Goal: Task Accomplishment & Management: Manage account settings

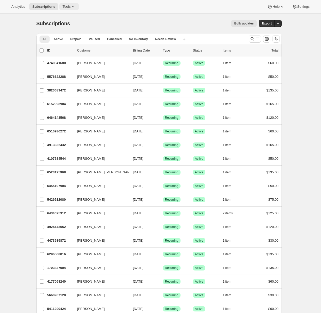
click at [74, 7] on icon at bounding box center [73, 6] width 2 height 1
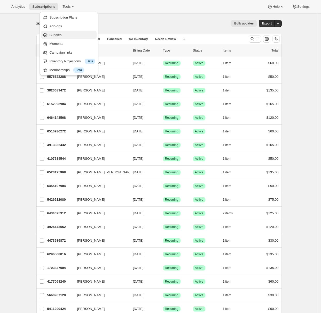
click at [58, 36] on span "Bundles" at bounding box center [55, 35] width 12 height 4
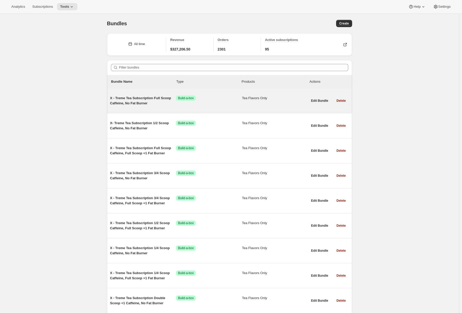
click at [157, 99] on span "X - Treme Tea Subscription Full Scoop Caffeine, No Fat Burner" at bounding box center [143, 101] width 66 height 10
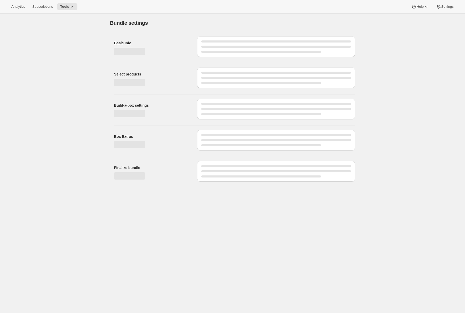
type input "X - Treme Tea Subscription Full Scoop Caffeine, No Fat Burner"
type input "X - Treme Tea Subscription"
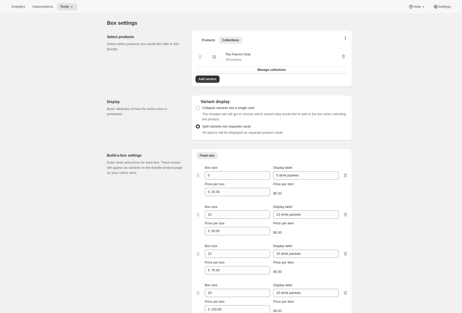
scroll to position [286, 0]
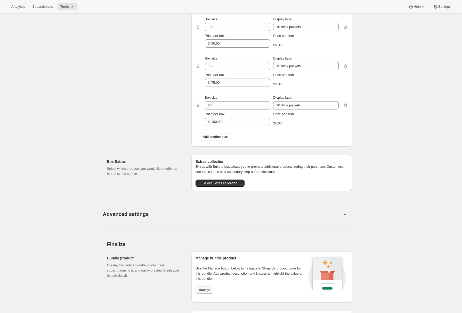
click at [203, 291] on span "Manage" at bounding box center [205, 290] width 12 height 4
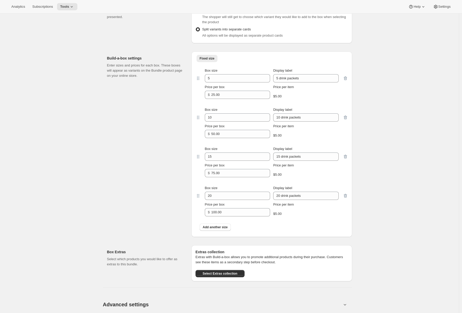
scroll to position [168, 0]
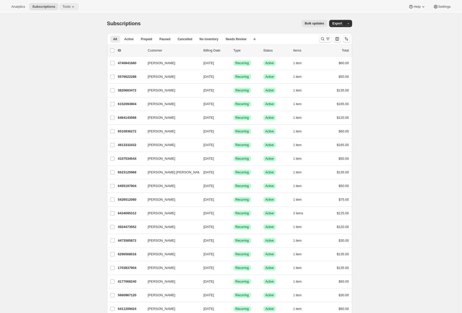
click at [66, 4] on button "Tools" at bounding box center [68, 6] width 19 height 7
click at [68, 35] on span "Bundles" at bounding box center [72, 35] width 46 height 5
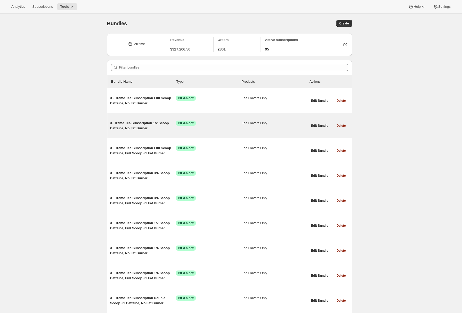
click at [125, 126] on span "X- Treme Tea Subscription 1/2 Scoop Caffeine, No Fat Burner" at bounding box center [143, 126] width 66 height 10
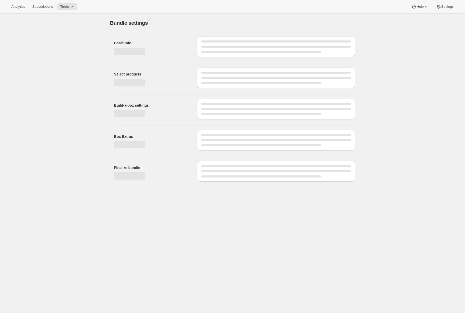
type input "X- Treme Tea Subscription 1/2 Scoop Caffeine, No Fat Burner"
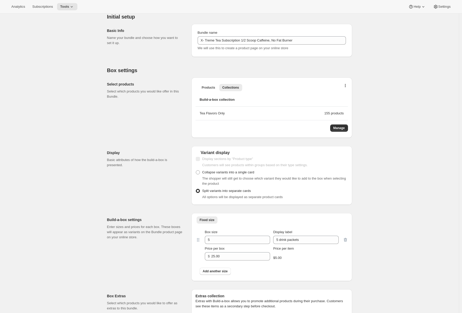
scroll to position [232, 0]
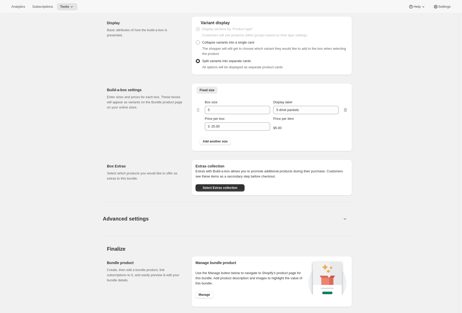
click at [205, 299] on div "Manage bundle product Use the Manage button below to navigate to Shopify’s prod…" at bounding box center [251, 282] width 111 height 43
click at [204, 297] on span "Manage" at bounding box center [205, 295] width 12 height 4
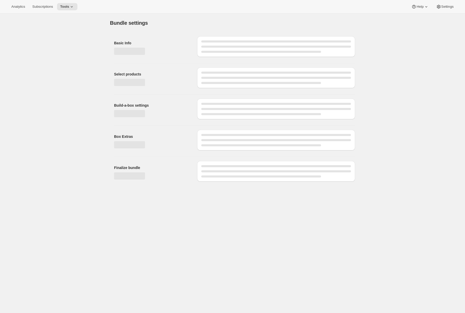
type input "X - Treme Tea Subscription"
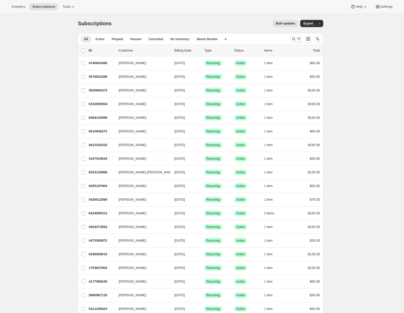
click at [288, 22] on span "Bulk updates" at bounding box center [284, 23] width 19 height 4
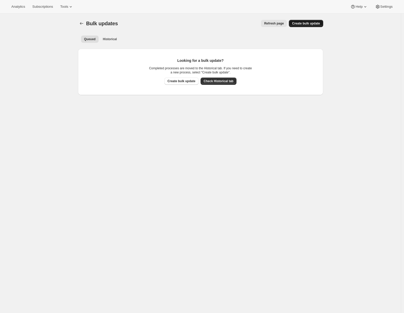
click at [307, 24] on span "Create bulk update" at bounding box center [306, 23] width 28 height 4
select select "18"
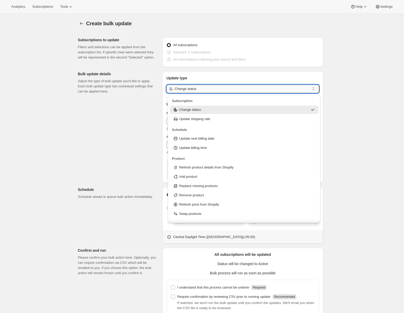
click at [191, 89] on input "Change status" at bounding box center [242, 89] width 135 height 8
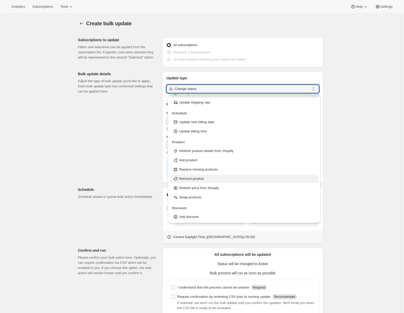
click at [200, 179] on p "Remove product" at bounding box center [191, 178] width 25 height 5
type input "Remove product"
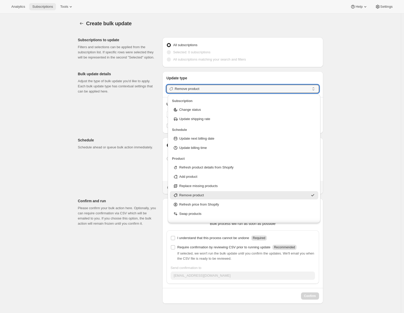
click at [46, 10] on button "Subscriptions" at bounding box center [42, 6] width 27 height 7
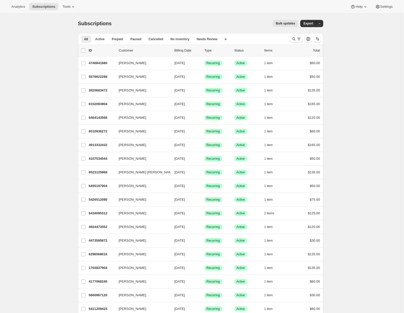
click at [283, 21] on button "Bulk updates" at bounding box center [285, 23] width 26 height 7
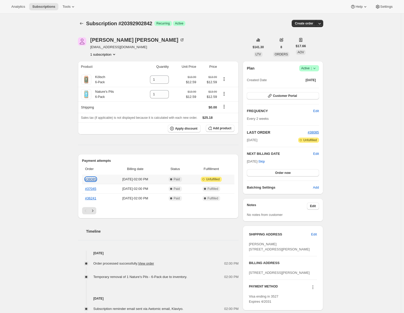
click at [95, 180] on link "#38085" at bounding box center [90, 179] width 11 height 4
click at [64, 6] on span "Tools" at bounding box center [66, 7] width 8 height 4
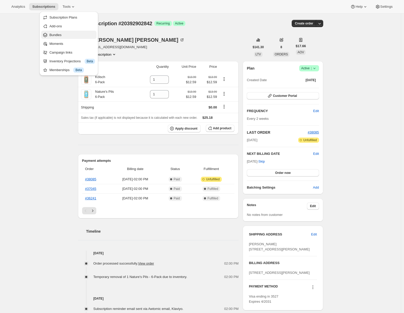
click at [64, 35] on span "Bundles" at bounding box center [72, 35] width 46 height 5
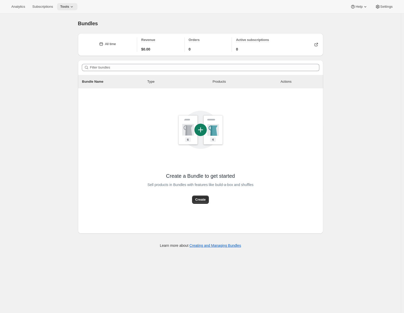
click at [68, 6] on span "Tools" at bounding box center [64, 7] width 9 height 4
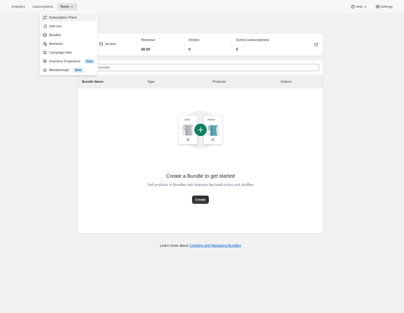
click at [64, 17] on span "Subscription Plans" at bounding box center [63, 17] width 28 height 4
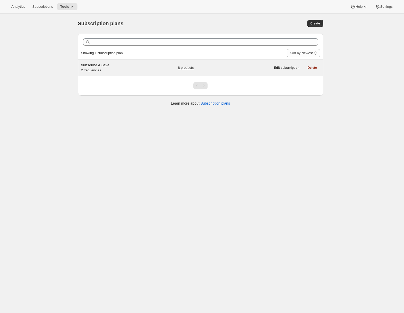
click at [125, 70] on div "Subscribe & Save 2 frequencies" at bounding box center [113, 68] width 64 height 10
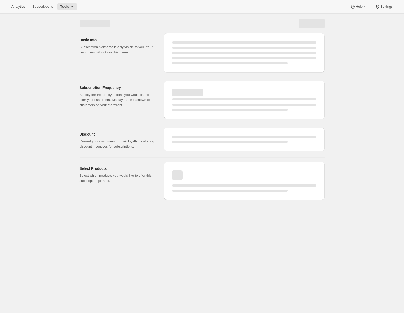
select select "WEEK"
select select "MONTH"
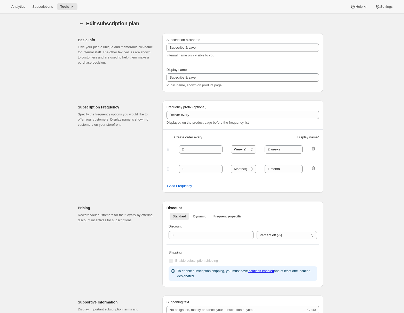
type input "Subscribe & Save"
type input "10"
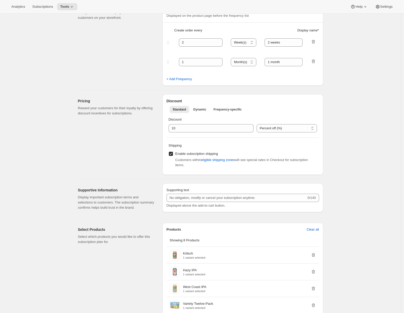
scroll to position [133, 0]
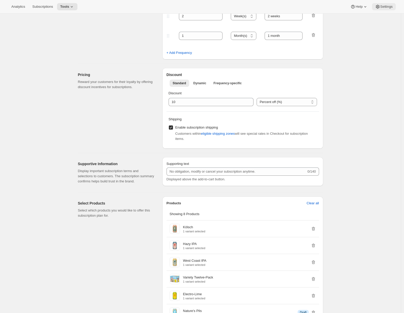
click at [376, 7] on icon at bounding box center [377, 6] width 5 height 5
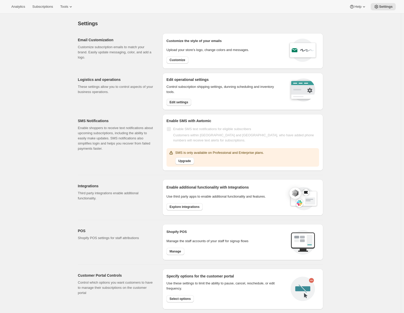
click at [182, 103] on span "Edit settings" at bounding box center [178, 102] width 19 height 4
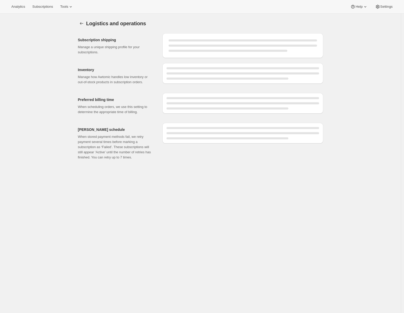
select select "DAY"
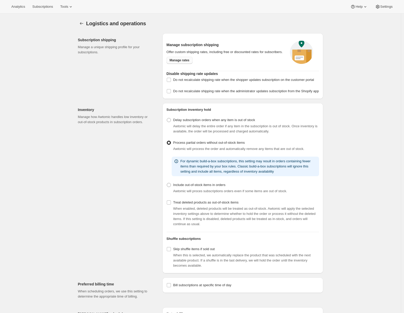
click at [181, 64] on link "Manage rates" at bounding box center [179, 60] width 26 height 7
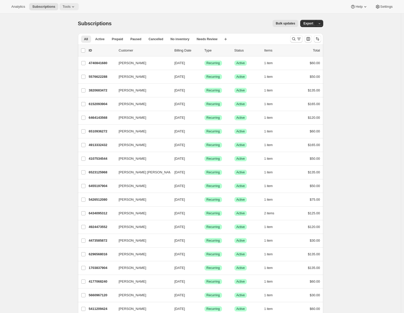
click at [70, 7] on span "Tools" at bounding box center [66, 7] width 8 height 4
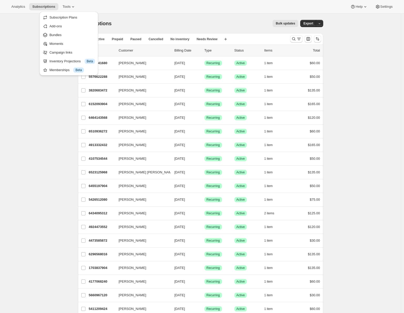
click at [62, 39] on ul "Subscription Plans Add-ons Bundles Moments Campaign links Inventory Projections…" at bounding box center [68, 43] width 55 height 61
click at [61, 36] on span "Bundles" at bounding box center [55, 35] width 12 height 4
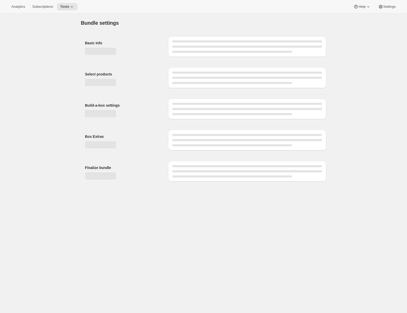
type input "X - Treme Tea Subscription"
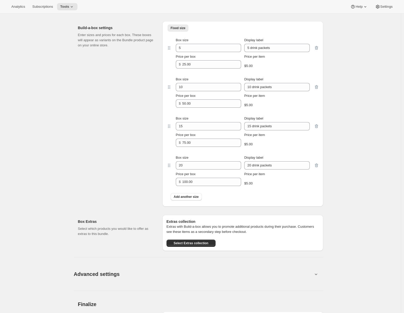
scroll to position [335, 0]
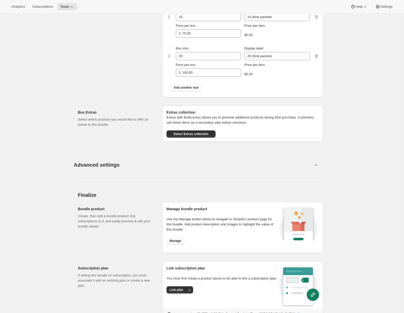
click at [180, 240] on span "Manage" at bounding box center [175, 241] width 12 height 4
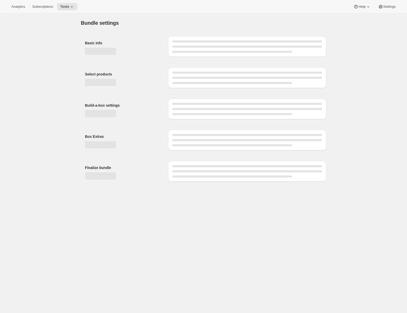
type input "X - Treme Tea Subscription"
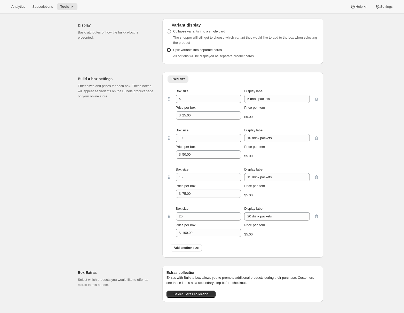
scroll to position [201, 0]
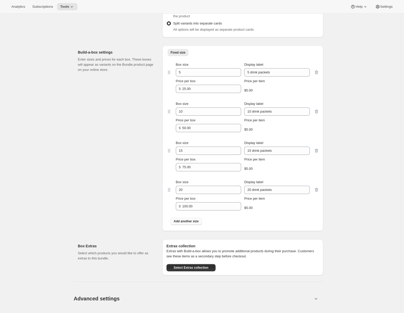
click at [186, 223] on span "Add another size" at bounding box center [186, 222] width 25 height 4
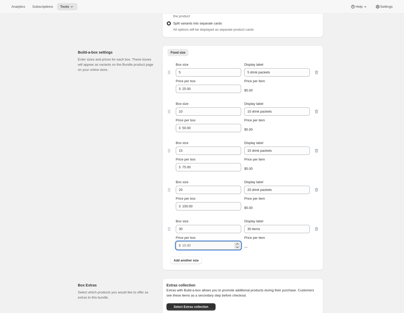
click at [190, 246] on input "Price per box" at bounding box center [207, 246] width 51 height 8
type input "150"
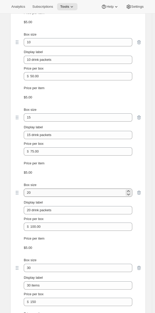
scroll to position [567, 0]
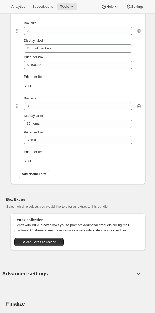
click at [139, 107] on icon "button" at bounding box center [138, 107] width 1 height 2
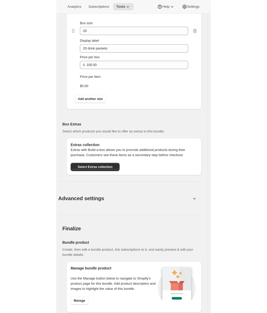
scroll to position [0, 0]
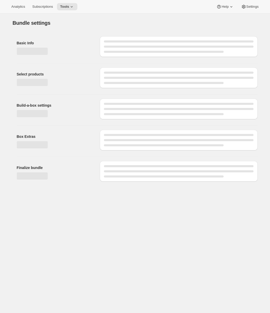
type input "X - Treme Tea Subscription"
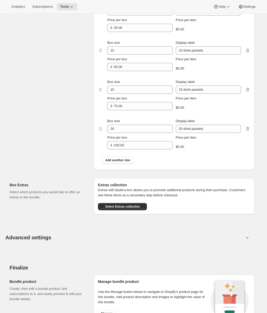
scroll to position [357, 0]
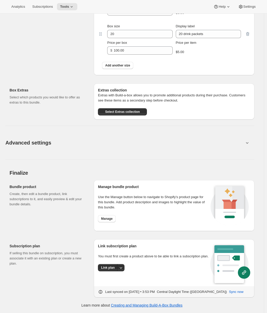
click at [61, 146] on button "Advanced settings" at bounding box center [124, 143] width 245 height 20
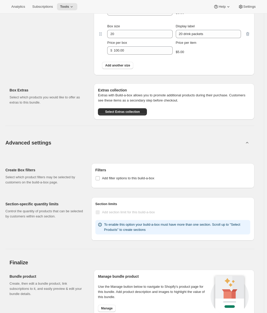
click at [61, 146] on button "Advanced settings" at bounding box center [124, 143] width 245 height 20
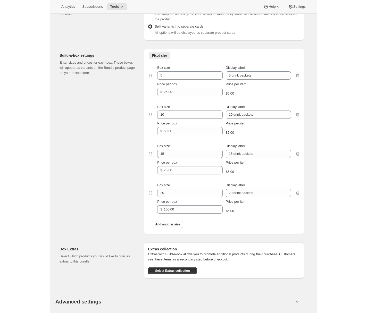
scroll to position [0, 0]
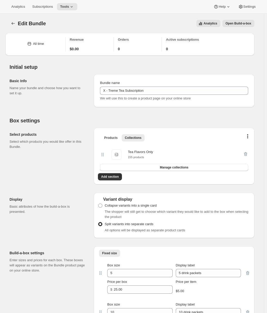
click at [250, 22] on span "Open Build-a-box" at bounding box center [239, 23] width 26 height 4
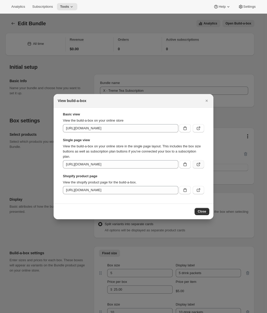
click at [198, 165] on icon ":r30:" at bounding box center [198, 164] width 5 height 5
click at [210, 102] on button "Close" at bounding box center [206, 100] width 7 height 7
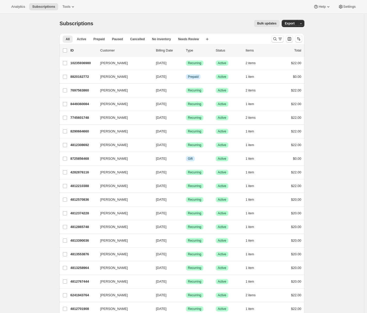
click at [270, 23] on span "Bulk updates" at bounding box center [266, 23] width 19 height 4
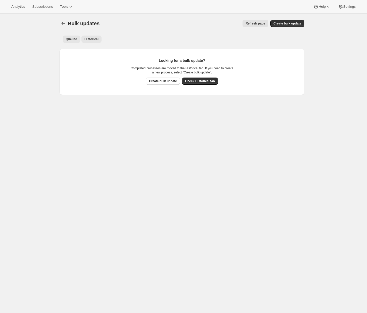
click at [95, 40] on span "Historical" at bounding box center [92, 39] width 14 height 4
